Goal: Transaction & Acquisition: Purchase product/service

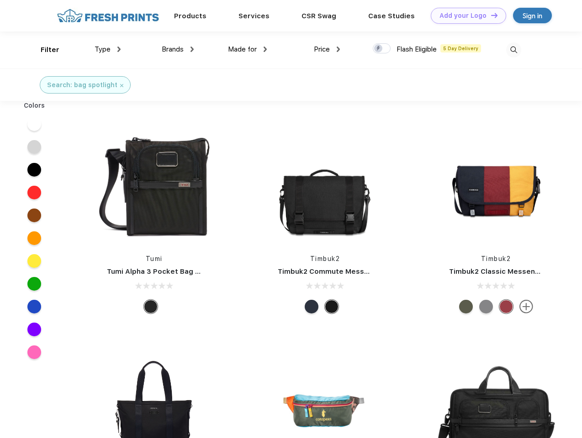
click at [465, 16] on link "Add your Logo Design Tool" at bounding box center [467, 16] width 75 height 16
click at [0, 0] on div "Design Tool" at bounding box center [0, 0] width 0 height 0
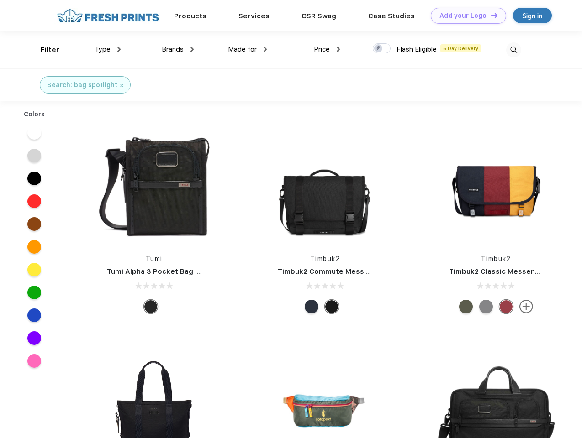
click at [490, 15] on link "Add your Logo Design Tool" at bounding box center [467, 16] width 75 height 16
click at [44, 50] on div "Filter" at bounding box center [50, 50] width 19 height 10
click at [108, 49] on span "Type" at bounding box center [102, 49] width 16 height 8
click at [178, 49] on span "Brands" at bounding box center [173, 49] width 22 height 8
click at [247, 49] on span "Made for" at bounding box center [242, 49] width 29 height 8
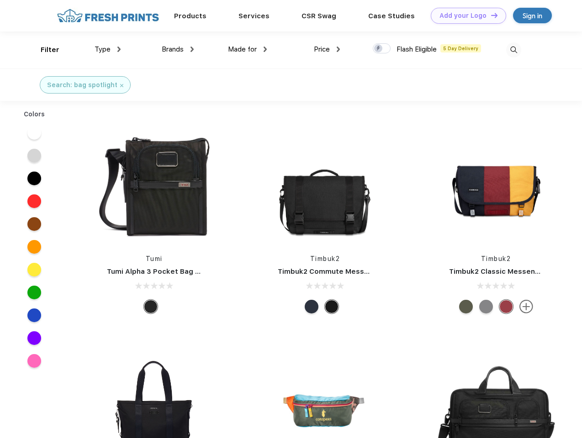
click at [327, 49] on span "Price" at bounding box center [322, 49] width 16 height 8
click at [382, 49] on div at bounding box center [382, 48] width 18 height 10
click at [378, 49] on input "checkbox" at bounding box center [376, 46] width 6 height 6
click at [513, 50] on img at bounding box center [513, 49] width 15 height 15
